Goal: Task Accomplishment & Management: Use online tool/utility

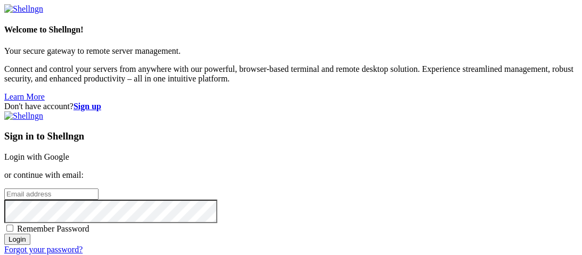
type input "root"
click at [69, 152] on link "Login with Google" at bounding box center [36, 156] width 65 height 9
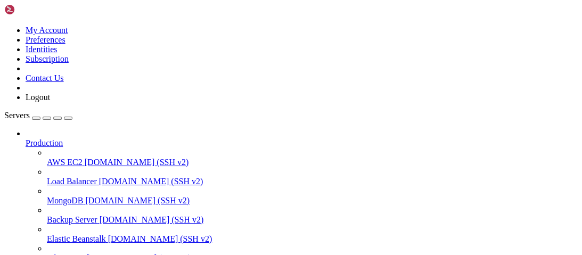
scroll to position [174, 0]
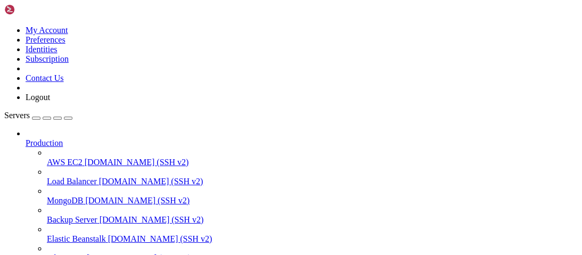
scroll to position [184, 0]
type input "/root/9auth"
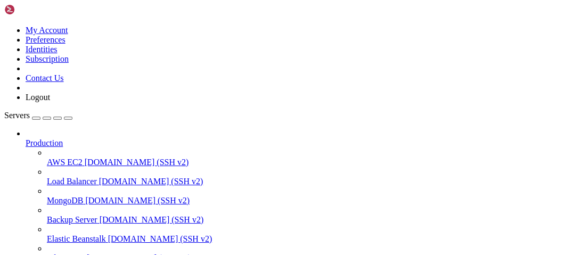
type input "/gg/"
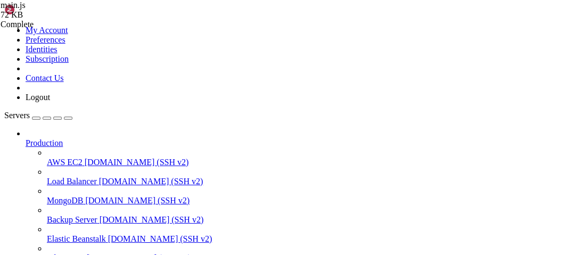
type textarea "res.render('server', { user: req.user, guild, scripts });"
type input "/gg/"
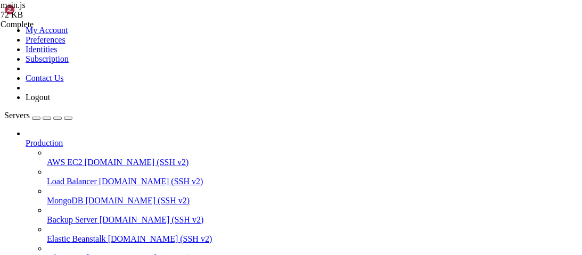
type textarea "app.get('/', (req, res) => {"
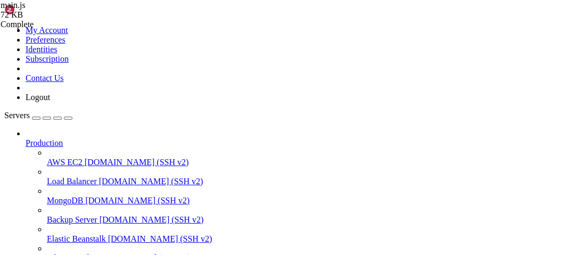
type input "/vanity"
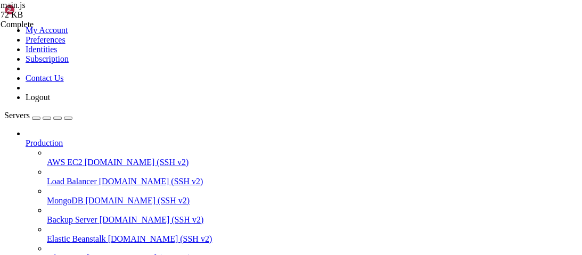
scroll to position [0, 3]
type textarea "return res.type('text/plain').send(obfuscated);"
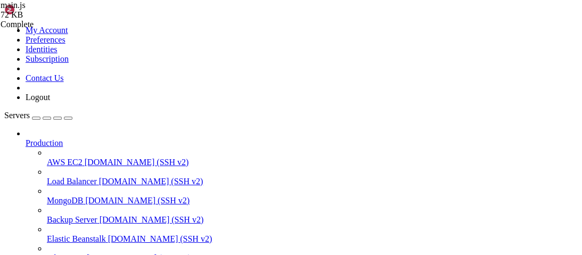
scroll to position [3631, 0]
type input "/"
type input "vanity"
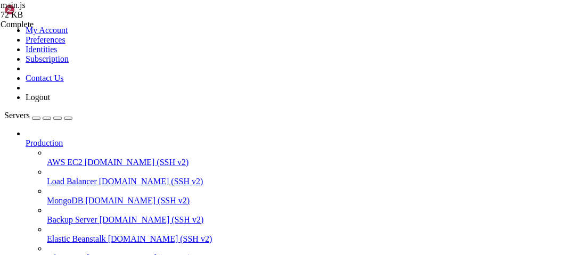
scroll to position [9104, 0]
type textarea "function get_server_vanity(serverid) {"
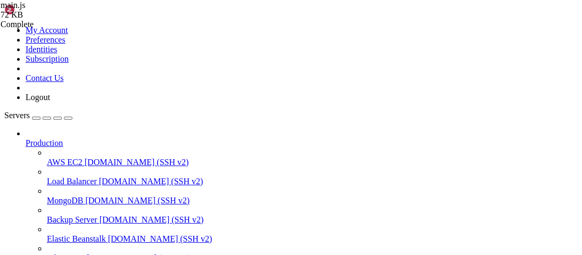
type textarea "function get_server_vanity(serverid) {"
type input "get_server_vanity"
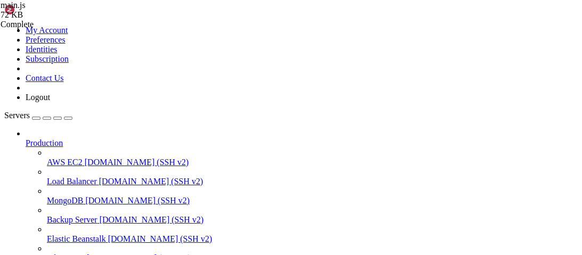
scroll to position [0, 18]
type textarea "? `pcall(loadstring(game:HttpGet("https://[DOMAIN_NAME]/v/${vanity}")))`"
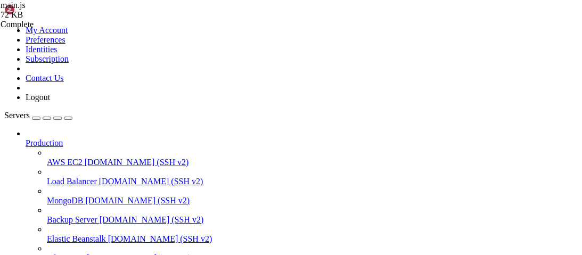
scroll to position [0, 0]
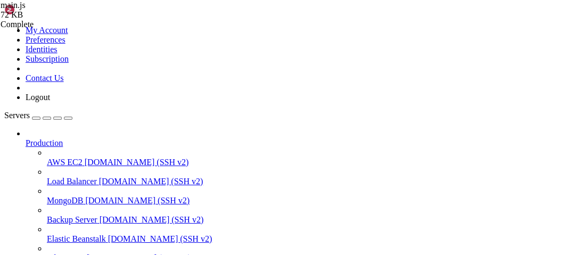
scroll to position [436, 0]
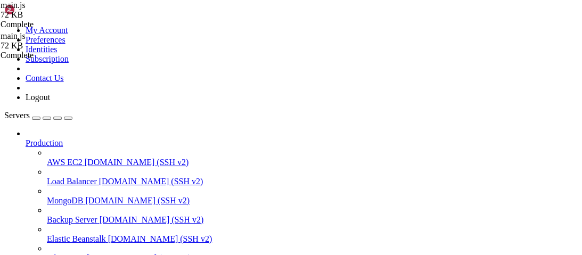
type textarea "fs.writeFileSync(scriptPath, JSON.stringify(scriptData, null, 2));"
